Goal: Task Accomplishment & Management: Use online tool/utility

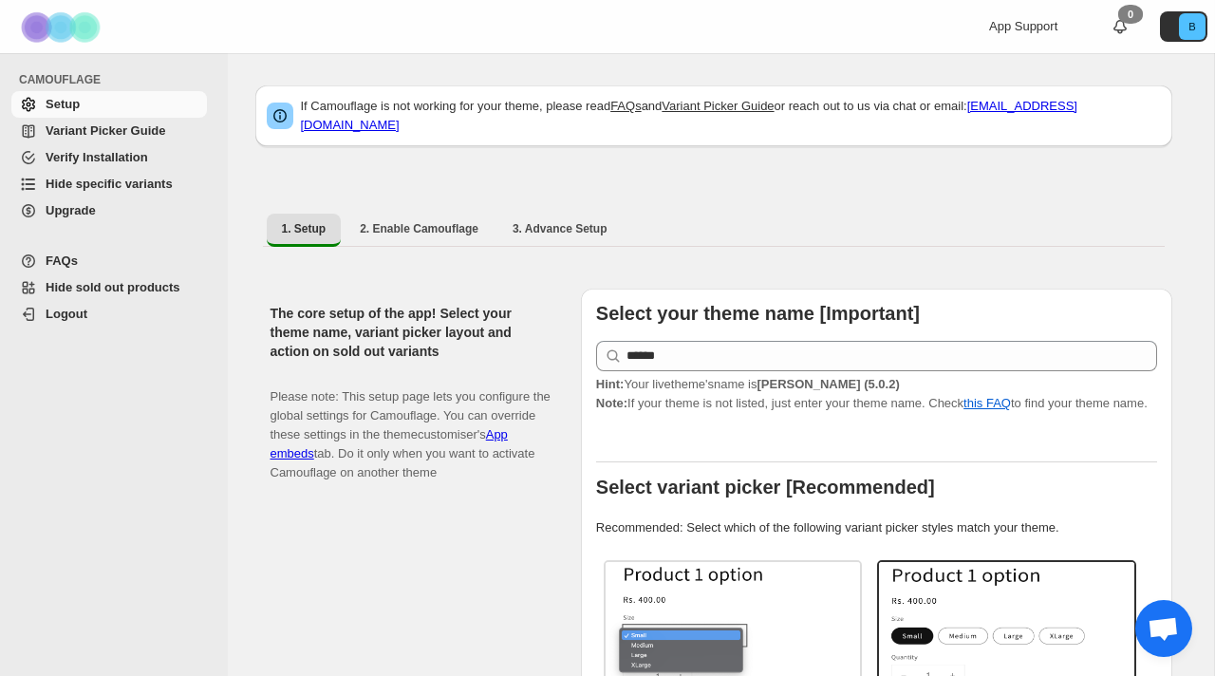
click at [201, 186] on span "Hide specific variants" at bounding box center [125, 184] width 158 height 19
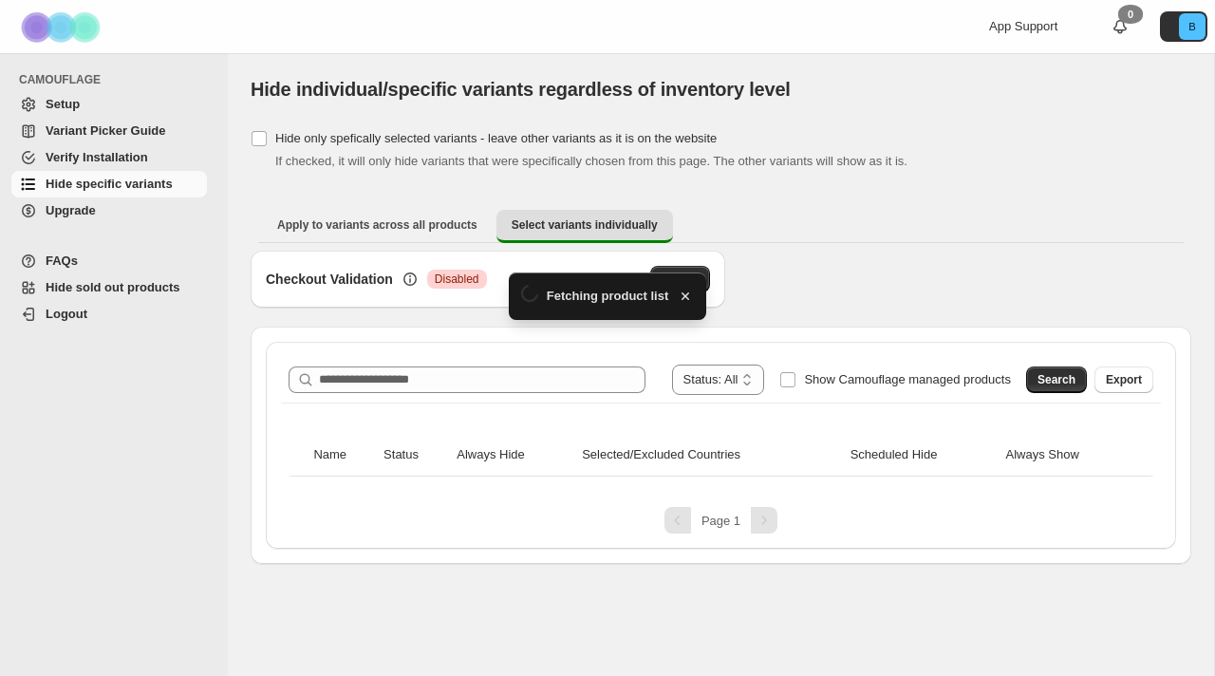
click at [529, 350] on div "**********" at bounding box center [721, 445] width 910 height 207
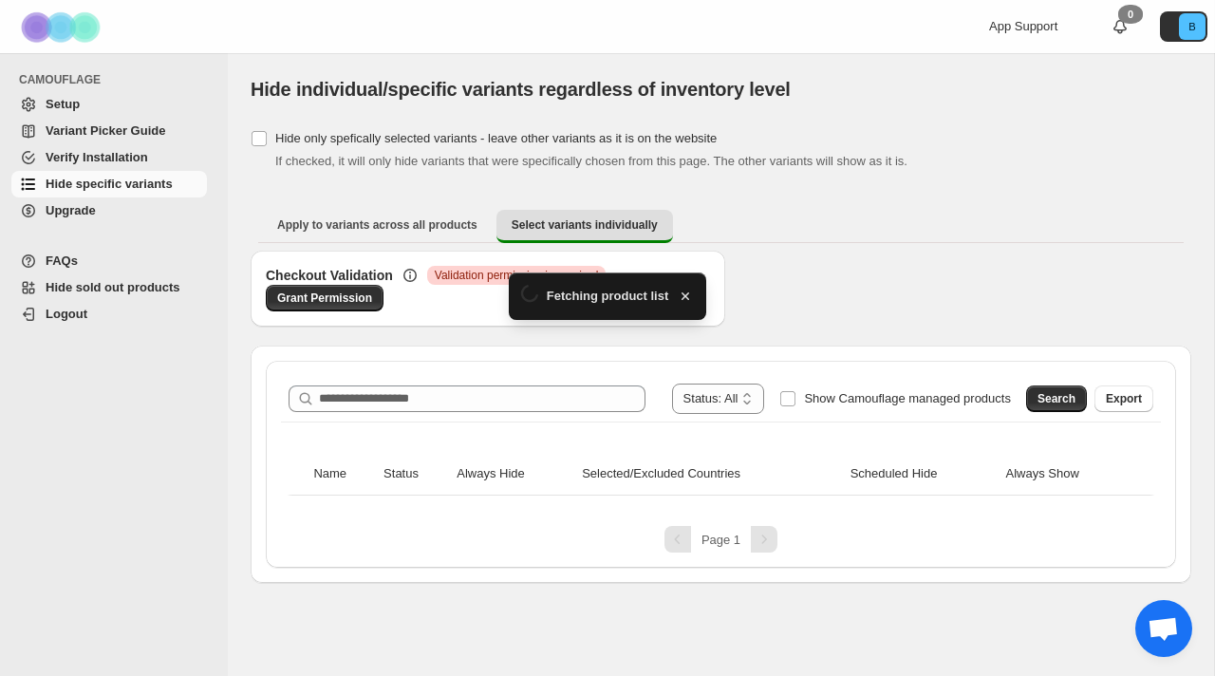
click at [509, 374] on div "**********" at bounding box center [721, 464] width 910 height 207
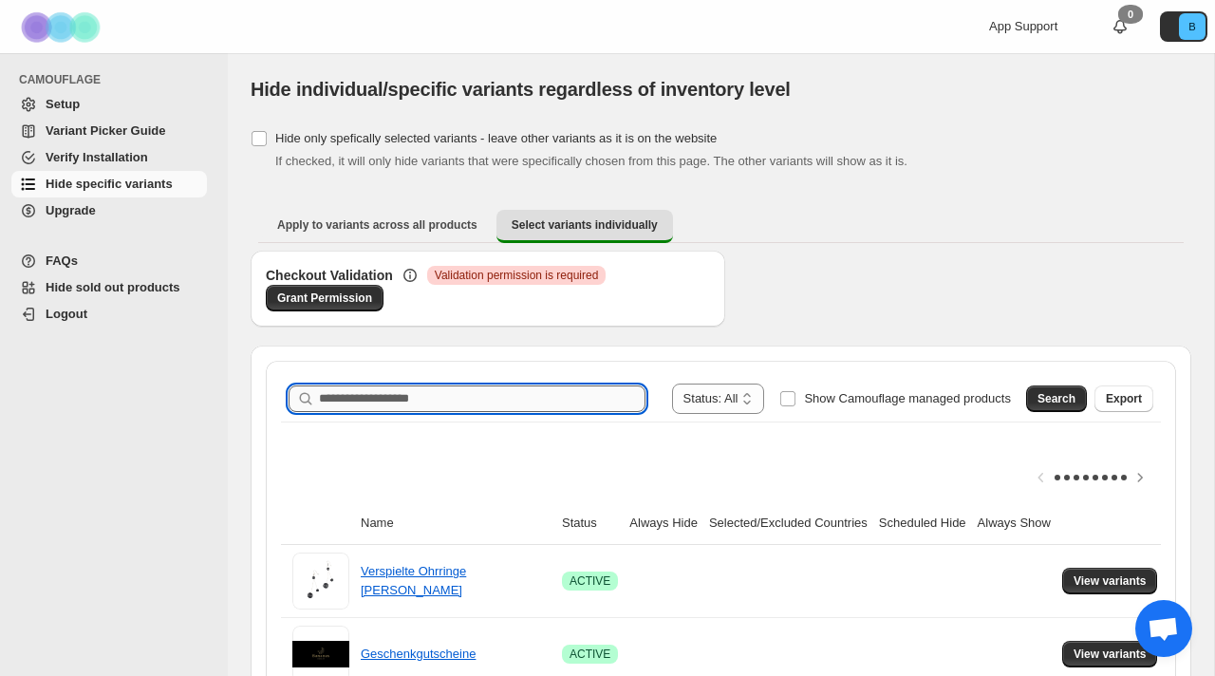
click at [516, 397] on input "Search product name" at bounding box center [482, 398] width 327 height 27
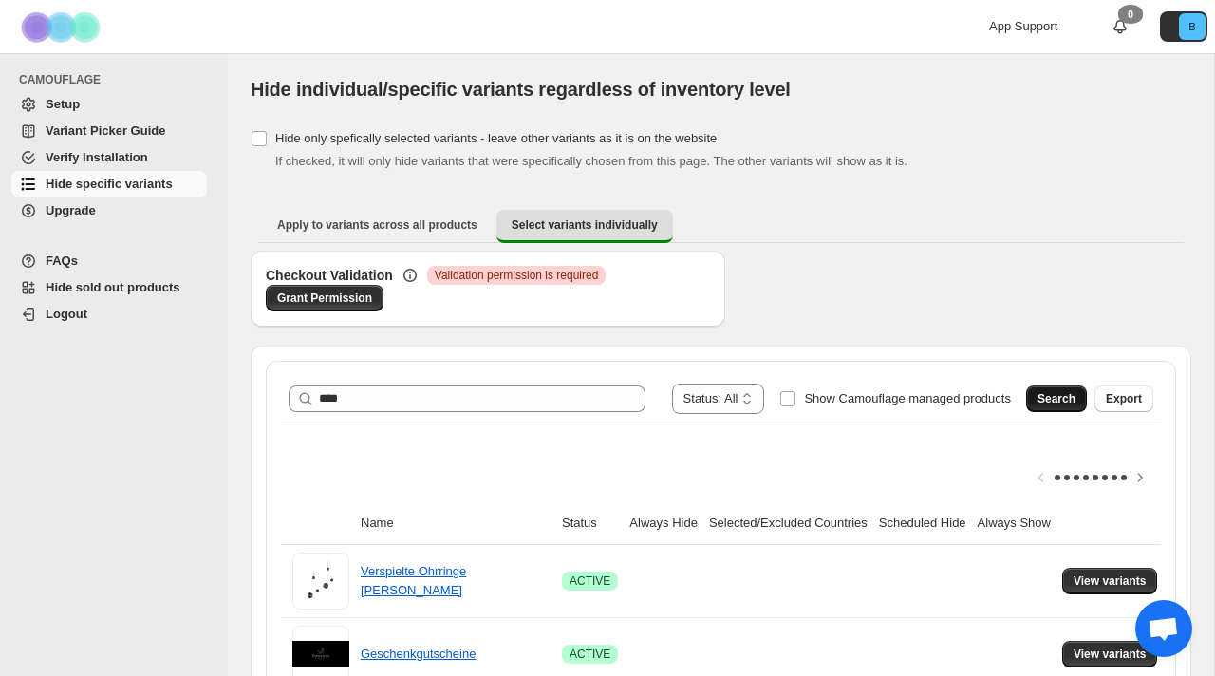
click at [1052, 403] on span "Search" at bounding box center [1057, 398] width 38 height 15
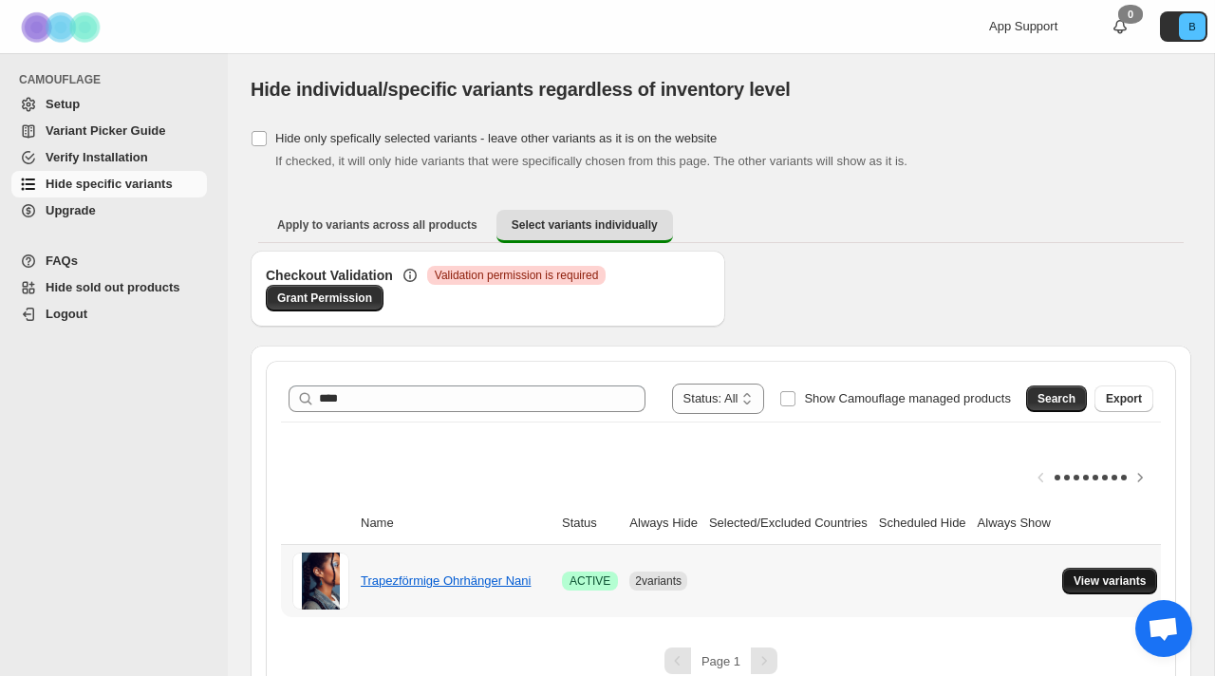
click at [1111, 587] on span "View variants" at bounding box center [1110, 580] width 73 height 15
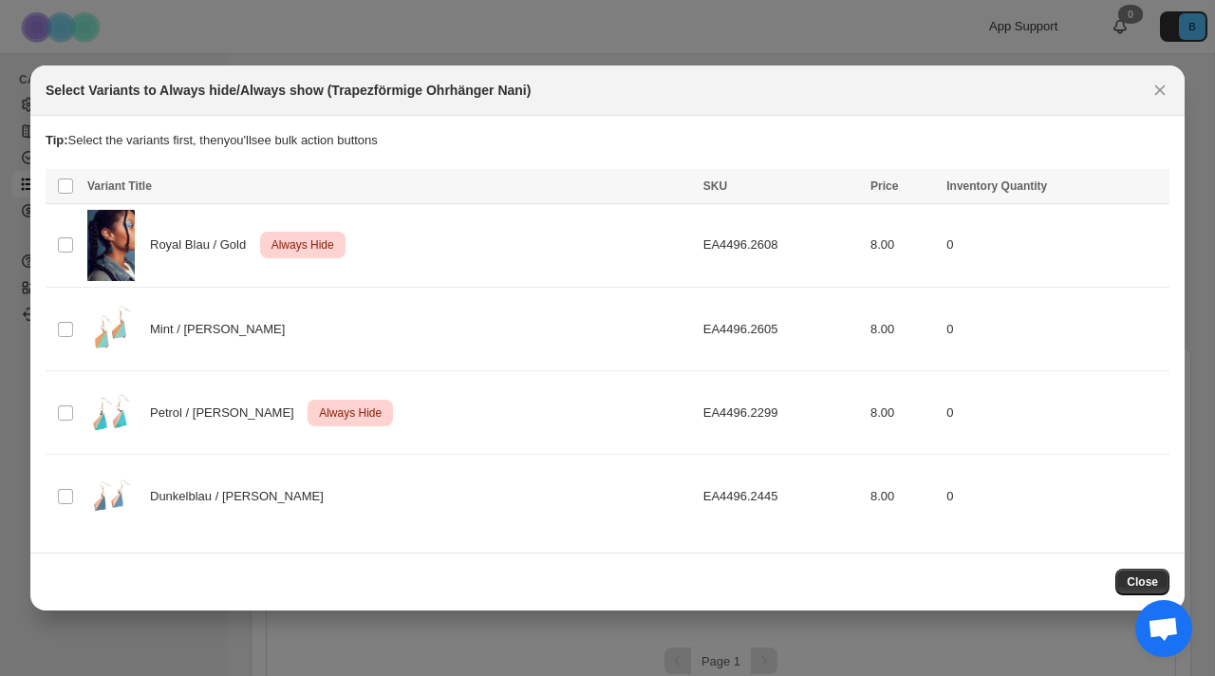
click at [1168, 104] on div "Select Variants to Always hide/Always show (Trapezförmige Ohrhänger Nani)" at bounding box center [607, 91] width 1154 height 50
click at [1168, 80] on button "Close" at bounding box center [1160, 90] width 27 height 27
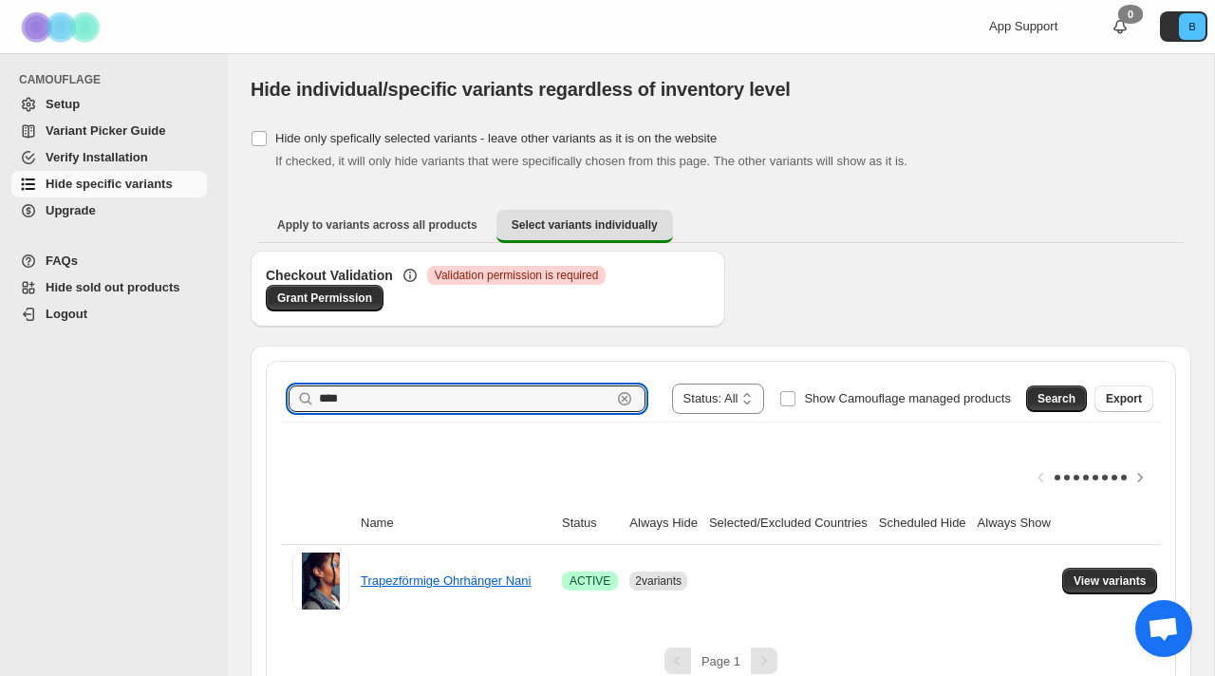
drag, startPoint x: 346, startPoint y: 401, endPoint x: 230, endPoint y: 401, distance: 115.8
click at [232, 401] on div "**********" at bounding box center [721, 378] width 986 height 651
type input "*****"
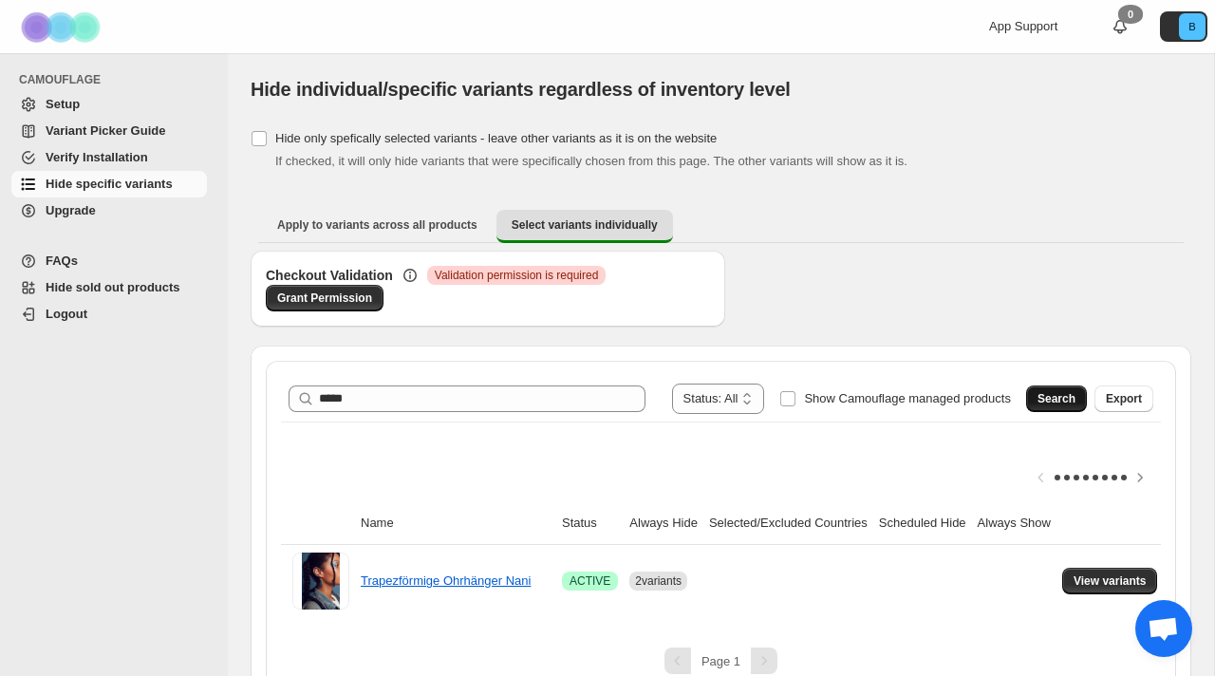
click at [1077, 391] on button "Search" at bounding box center [1056, 398] width 61 height 27
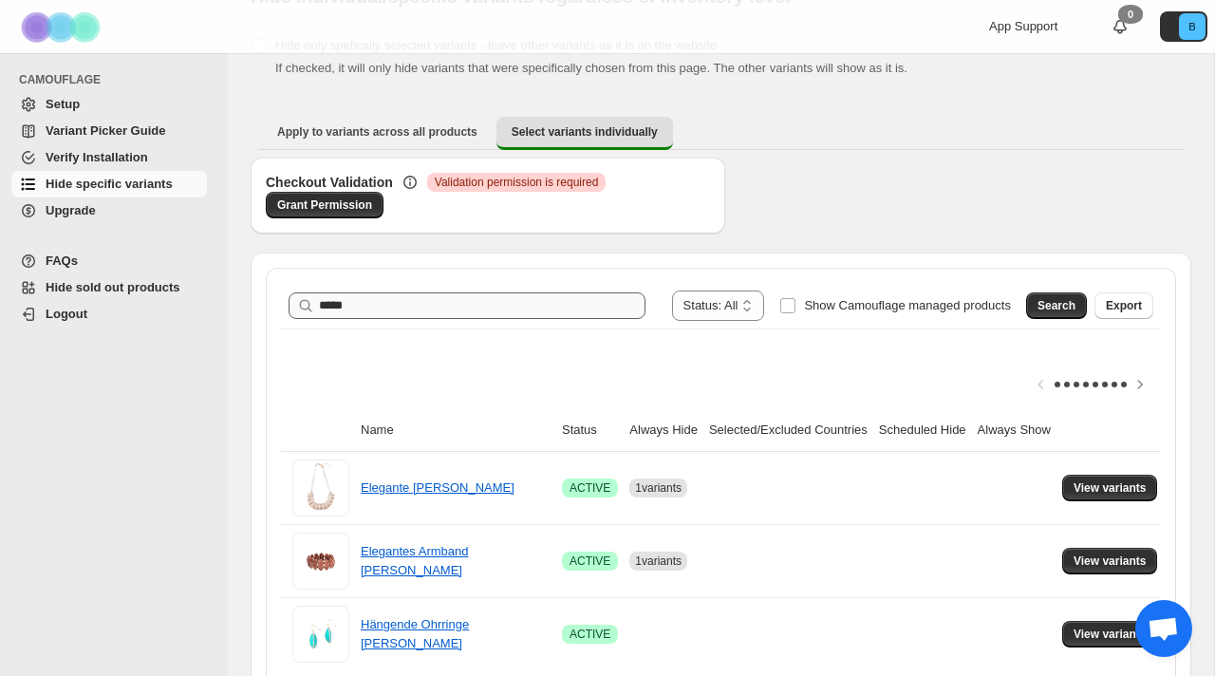
scroll to position [175, 0]
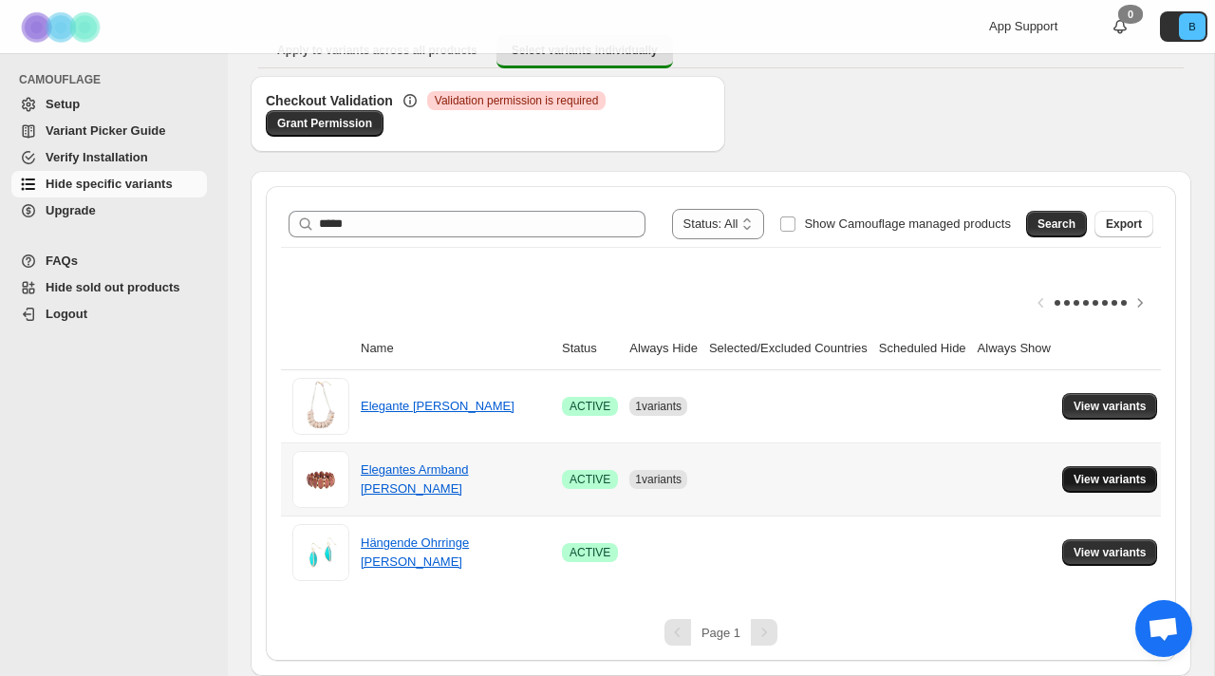
click at [1132, 488] on button "View variants" at bounding box center [1110, 479] width 96 height 27
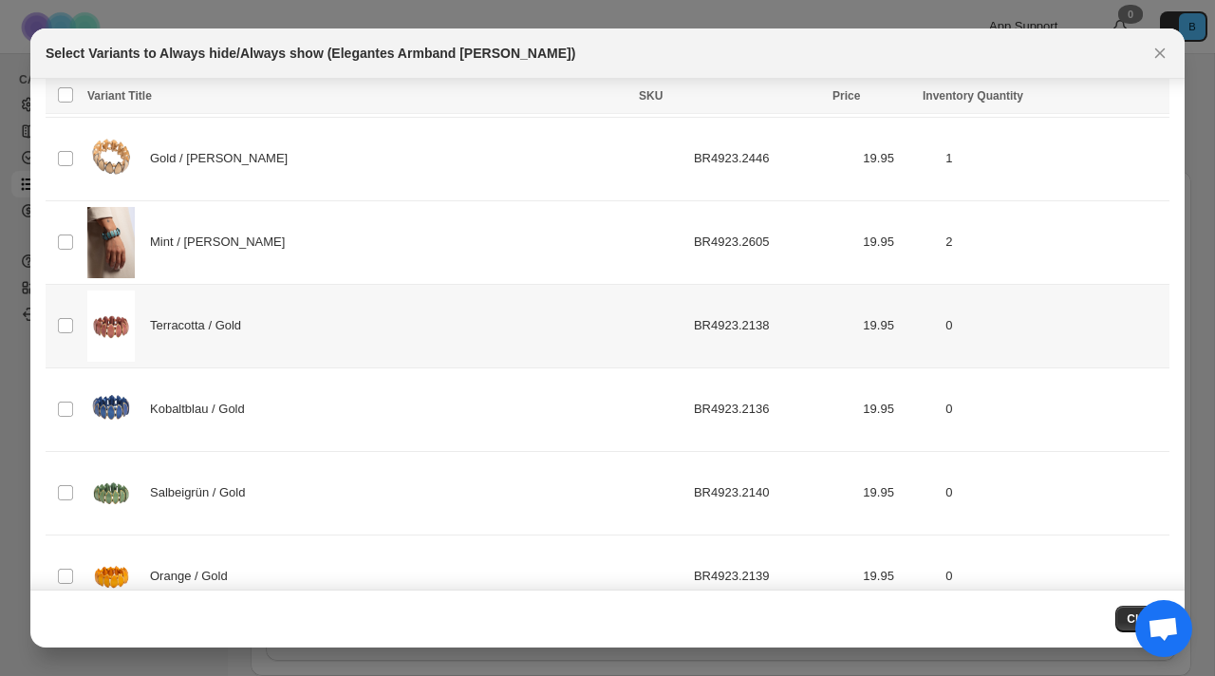
scroll to position [749, 0]
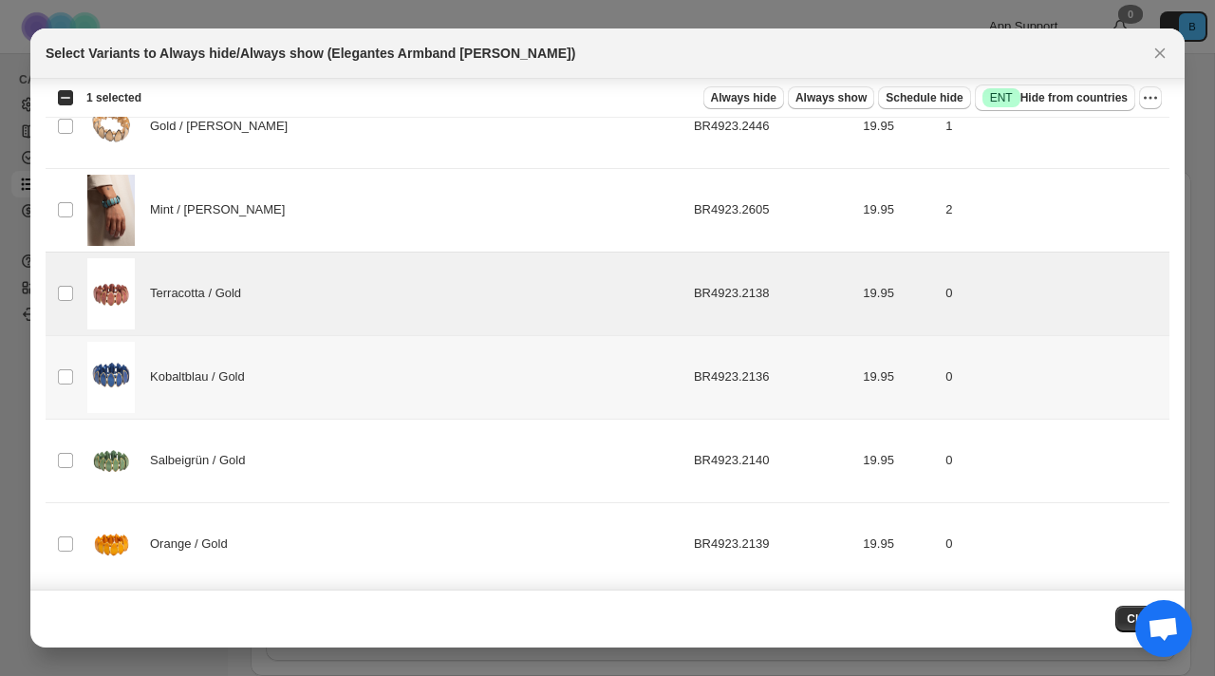
click at [68, 363] on td "Select product variant" at bounding box center [64, 377] width 36 height 84
click at [48, 447] on td "Select product variant" at bounding box center [64, 461] width 36 height 84
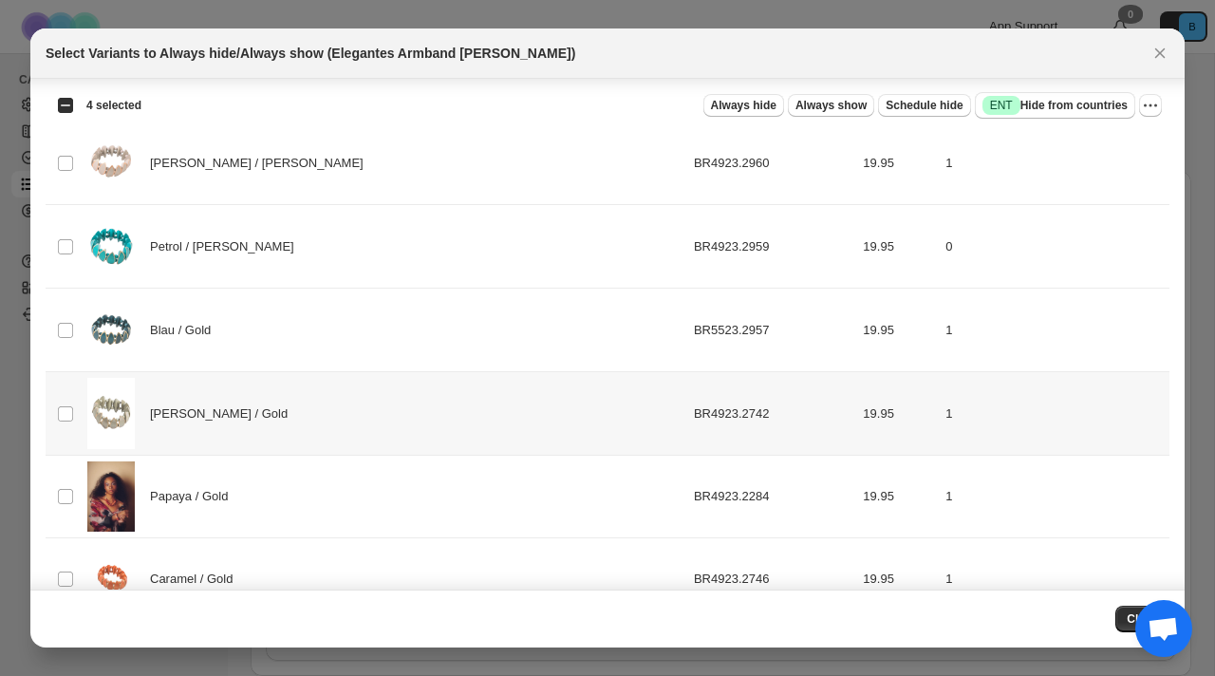
scroll to position [0, 0]
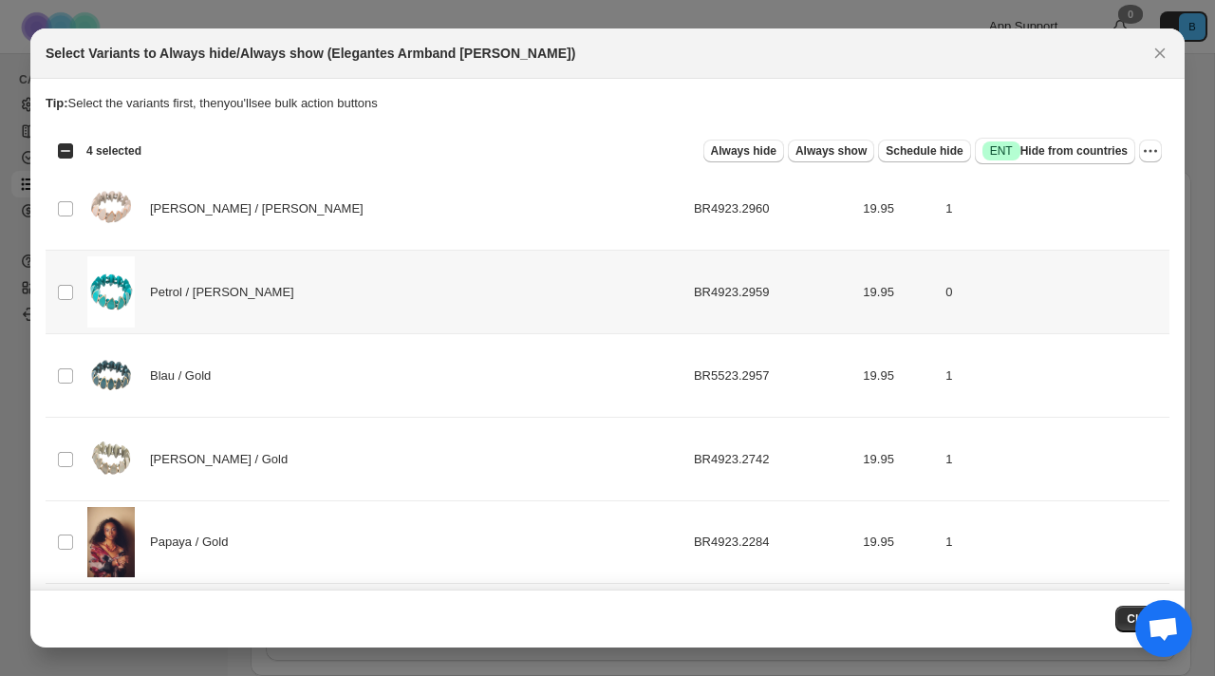
click at [82, 287] on td "Petrol / [PERSON_NAME]" at bounding box center [385, 293] width 607 height 84
click at [746, 152] on span "Always hide" at bounding box center [744, 150] width 66 height 15
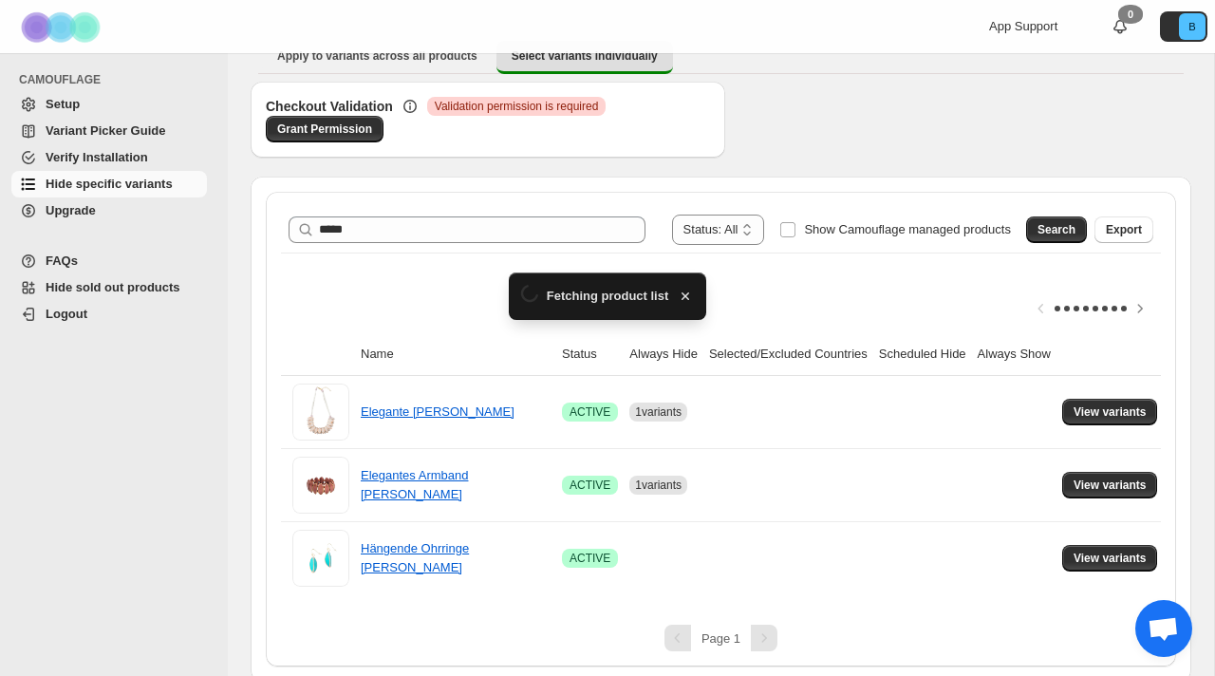
scroll to position [175, 0]
